Goal: Ask a question

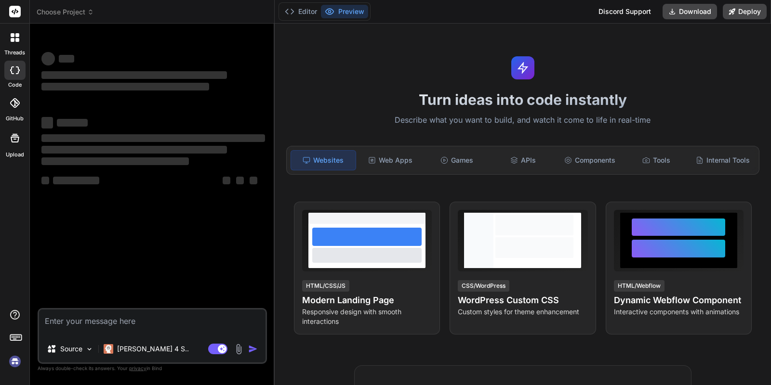
type textarea "x"
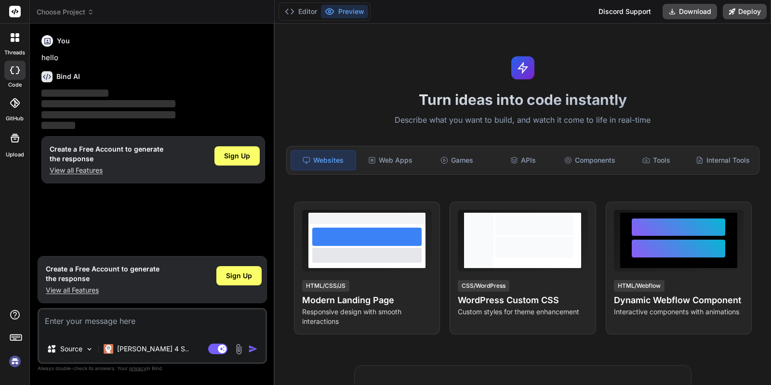
scroll to position [42, 0]
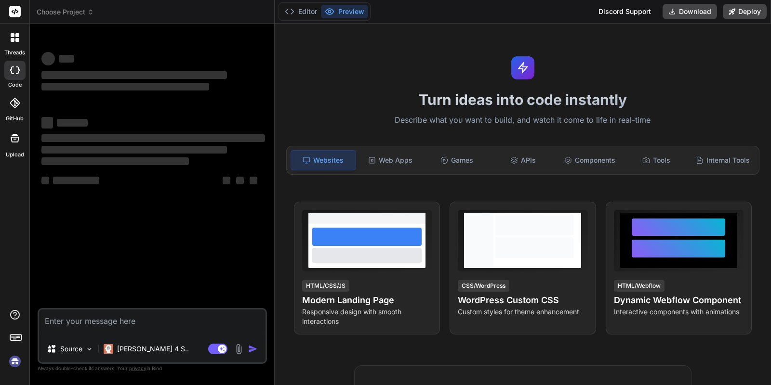
type textarea "x"
